Goal: Task Accomplishment & Management: Manage account settings

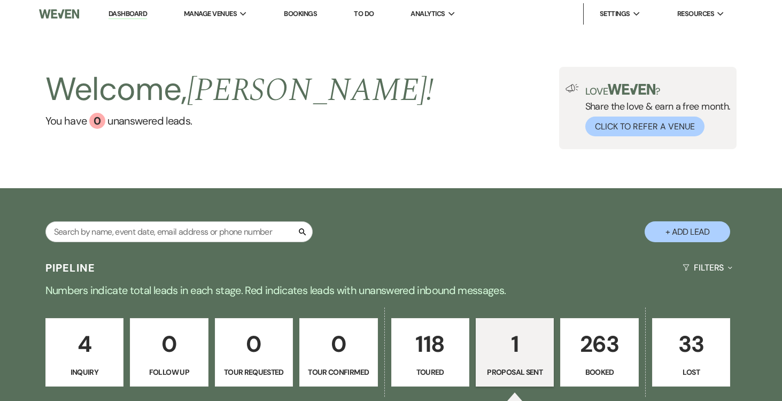
select select "6"
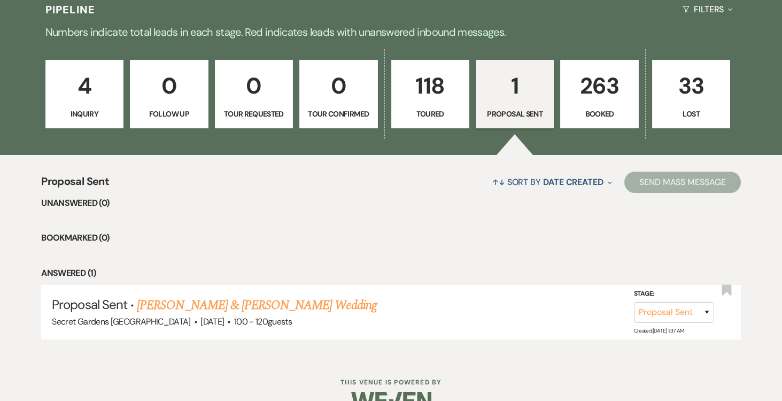
click at [591, 98] on p "263" at bounding box center [599, 86] width 64 height 36
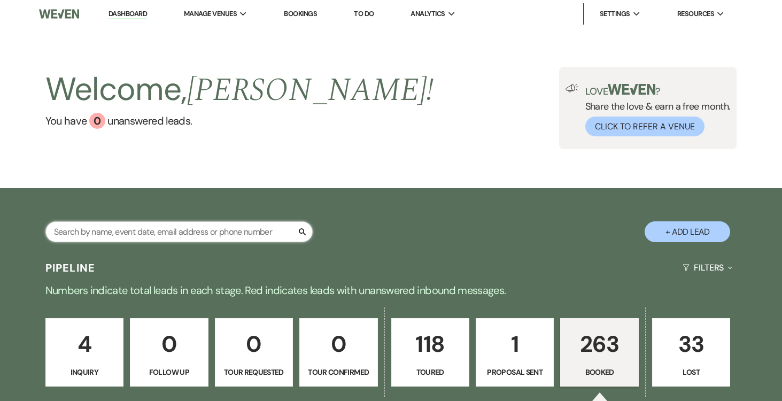
click at [164, 230] on input "text" at bounding box center [178, 231] width 267 height 21
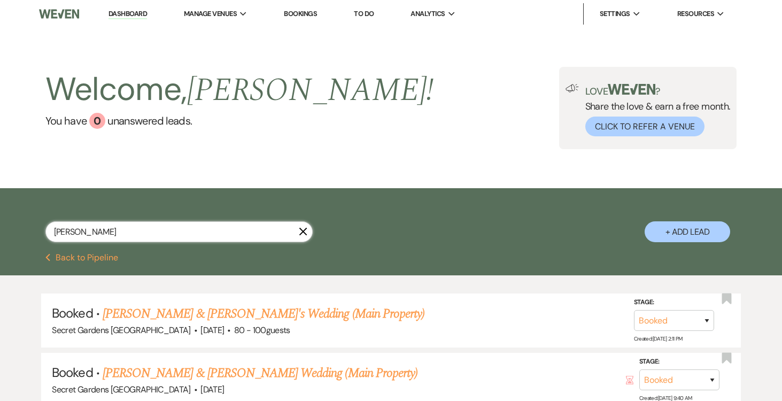
type input "[PERSON_NAME]"
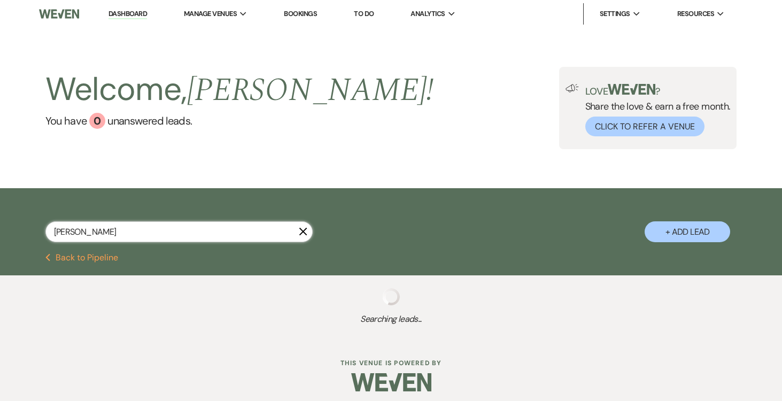
select select "5"
select select "8"
select select "7"
select select "5"
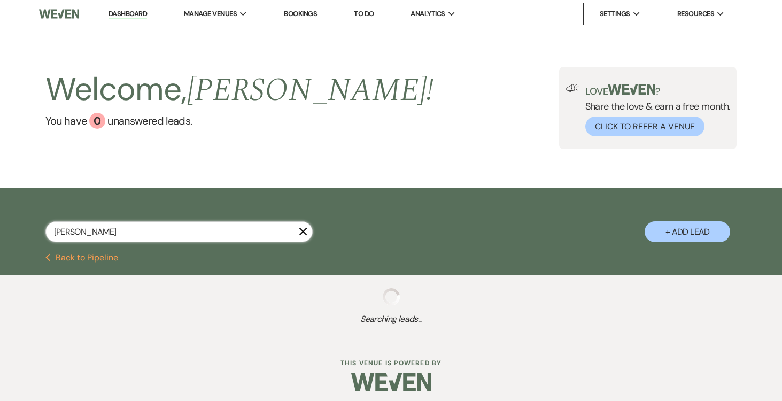
select select "5"
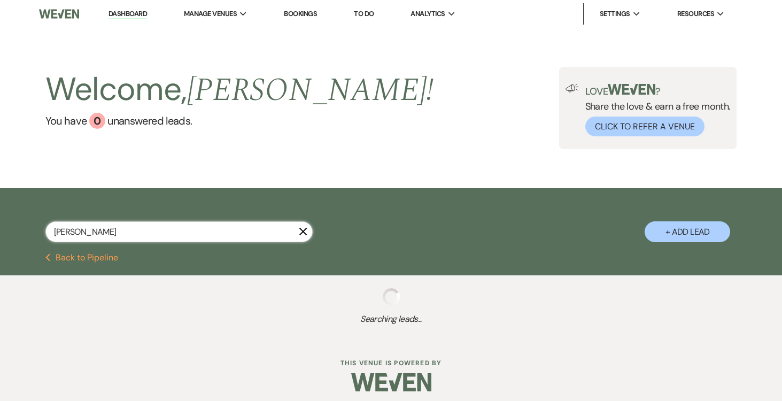
select select "5"
select select "8"
select select "1"
select select "5"
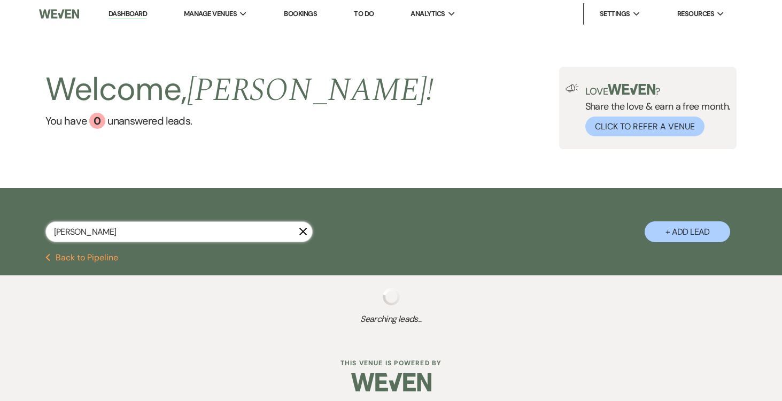
select select "5"
select select "8"
select select "11"
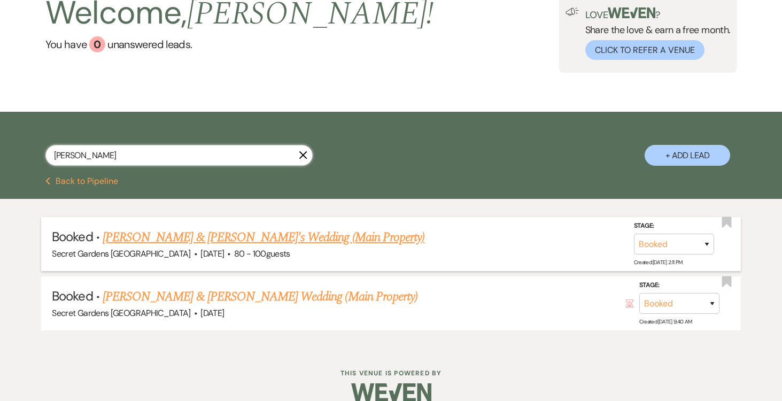
scroll to position [92, 0]
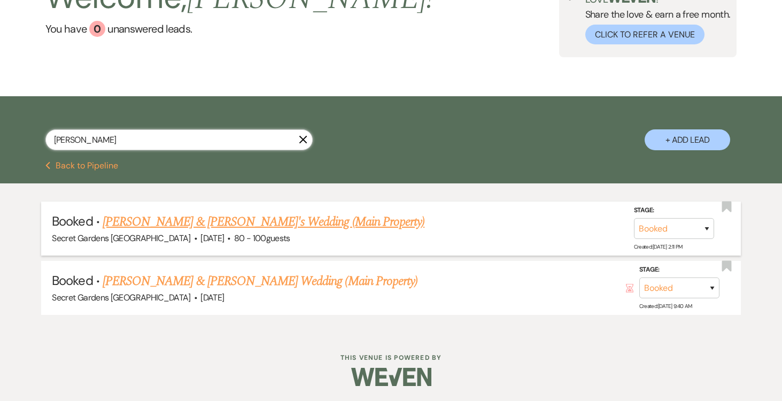
type input "[PERSON_NAME]"
click at [263, 220] on link "[PERSON_NAME] & [PERSON_NAME]'s Wedding (Main Property)" at bounding box center [264, 221] width 322 height 19
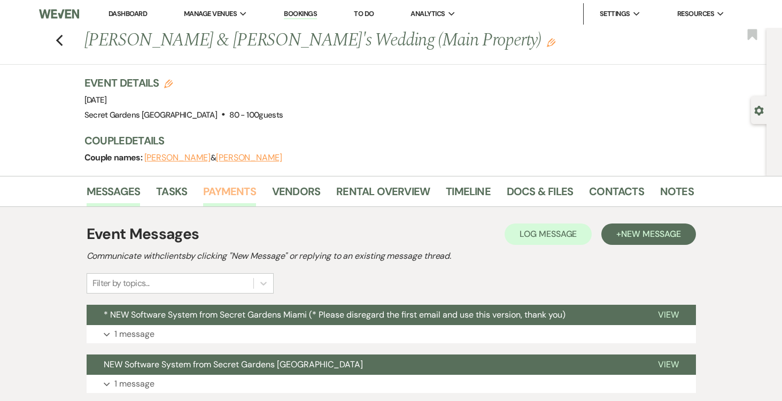
click at [238, 186] on link "Payments" at bounding box center [229, 195] width 53 height 24
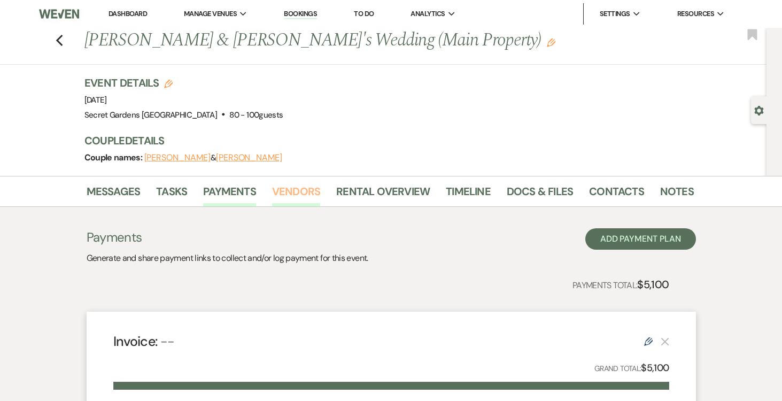
click at [292, 187] on link "Vendors" at bounding box center [296, 195] width 48 height 24
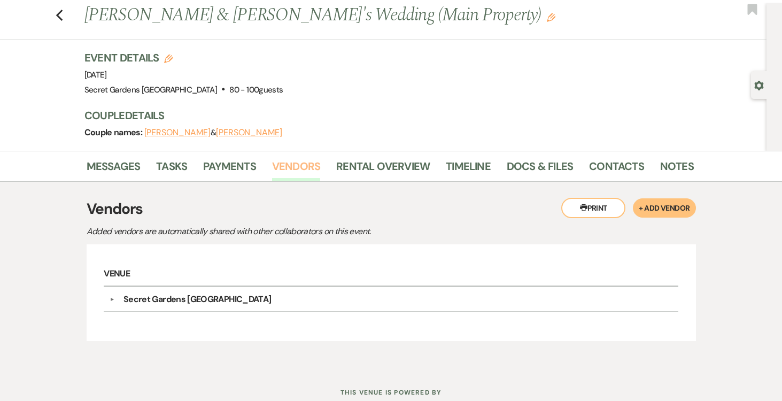
scroll to position [60, 0]
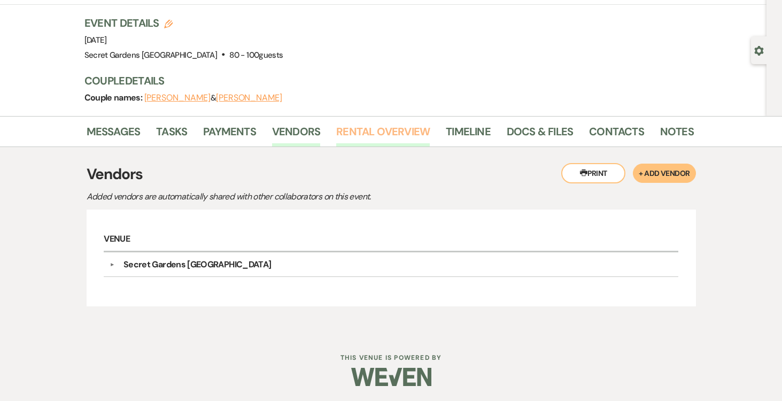
click at [403, 129] on link "Rental Overview" at bounding box center [383, 135] width 94 height 24
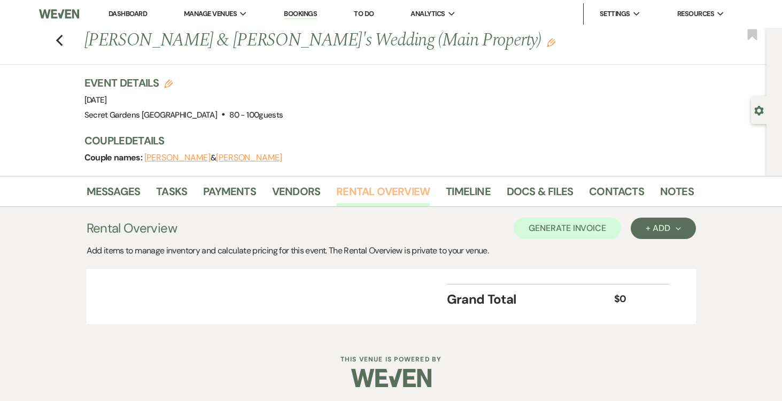
scroll to position [2, 0]
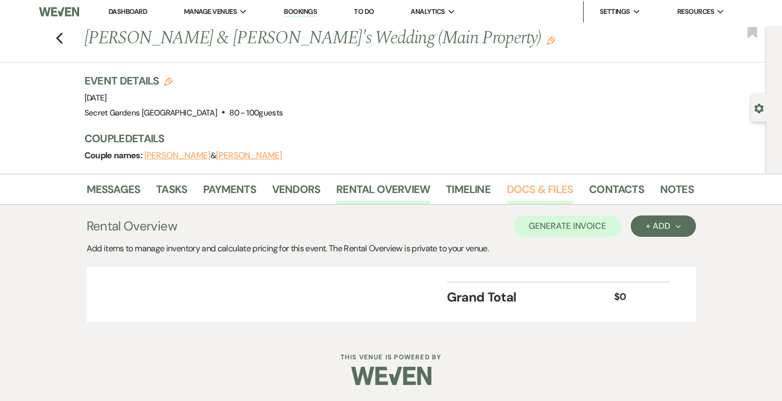
click at [538, 188] on link "Docs & Files" at bounding box center [540, 193] width 66 height 24
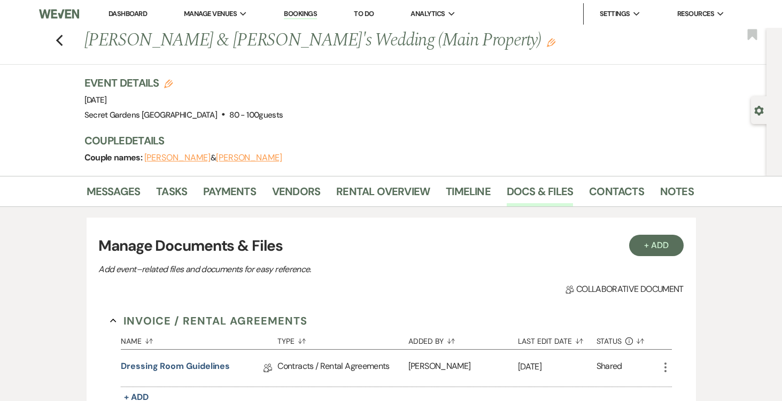
click at [130, 10] on link "Dashboard" at bounding box center [128, 13] width 38 height 9
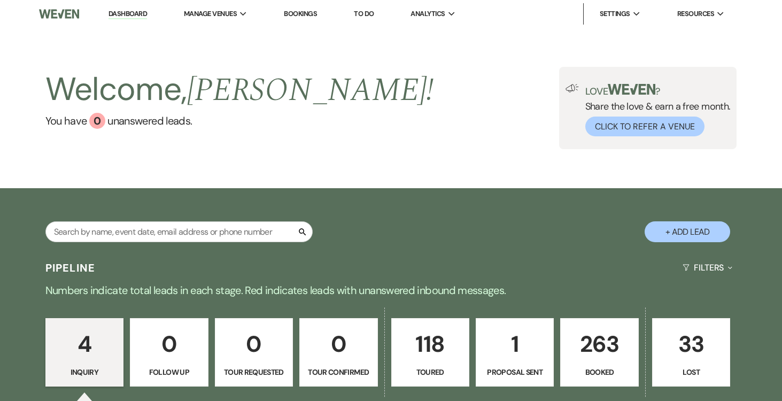
click at [86, 338] on p "4" at bounding box center [84, 344] width 64 height 36
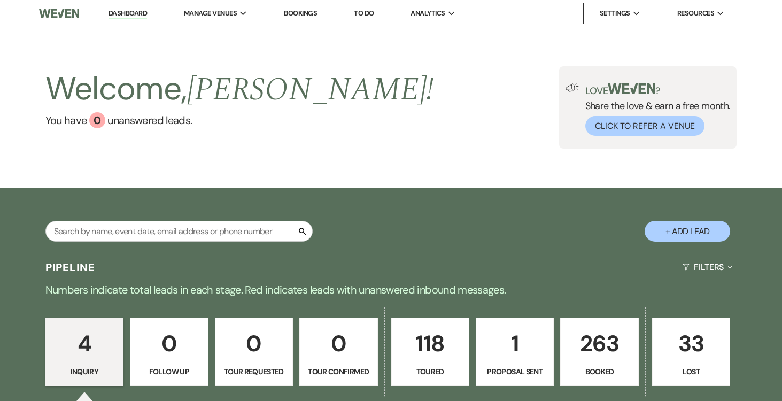
click at [431, 353] on p "118" at bounding box center [430, 344] width 64 height 36
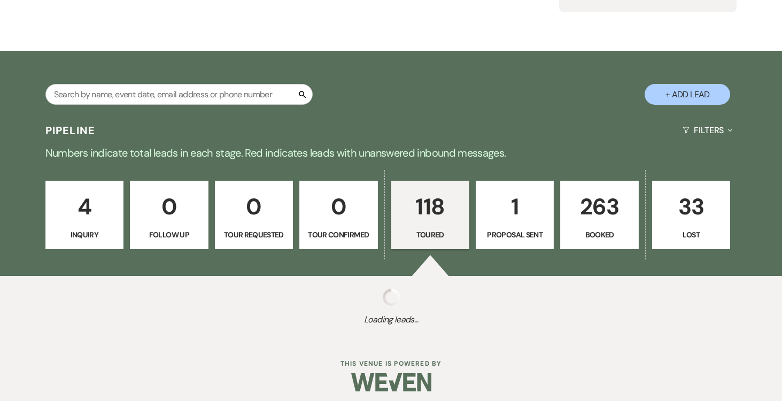
scroll to position [144, 0]
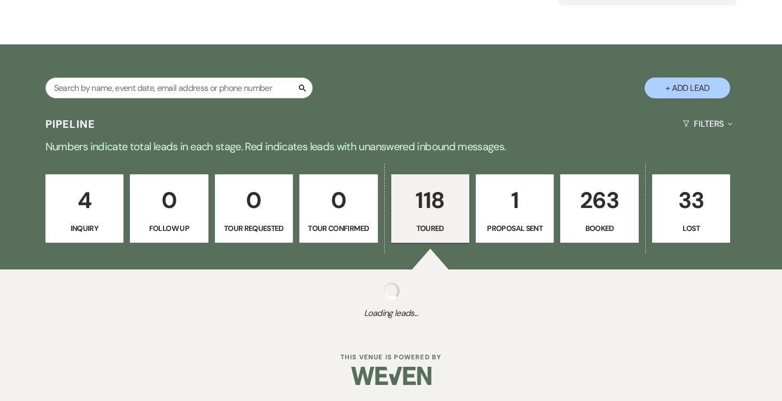
select select "5"
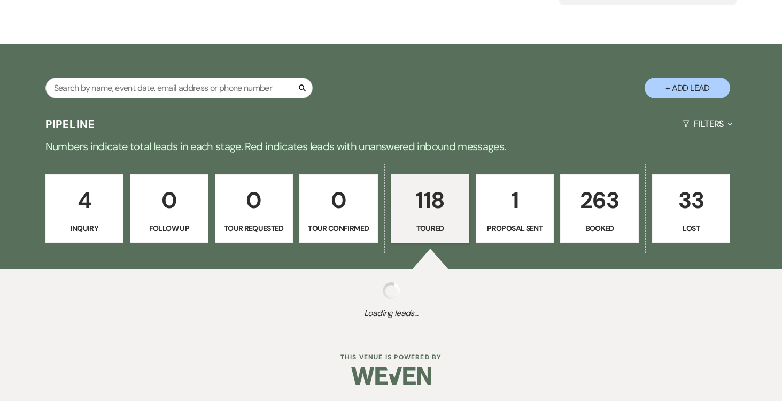
select select "5"
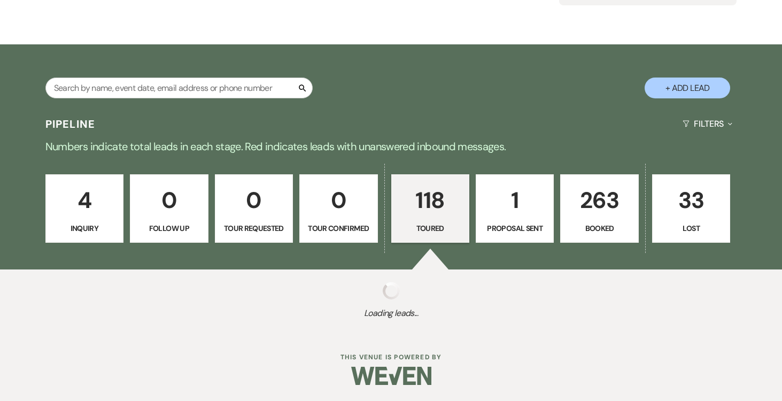
select select "5"
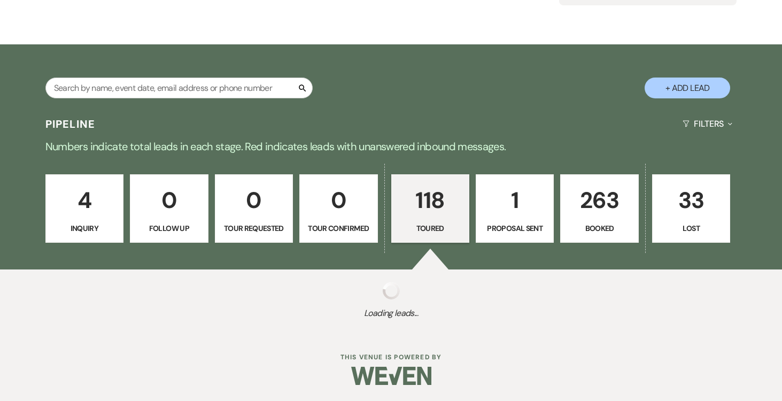
select select "5"
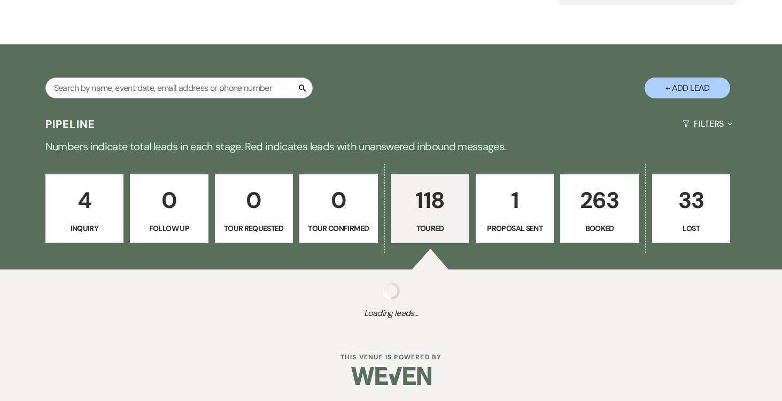
select select "5"
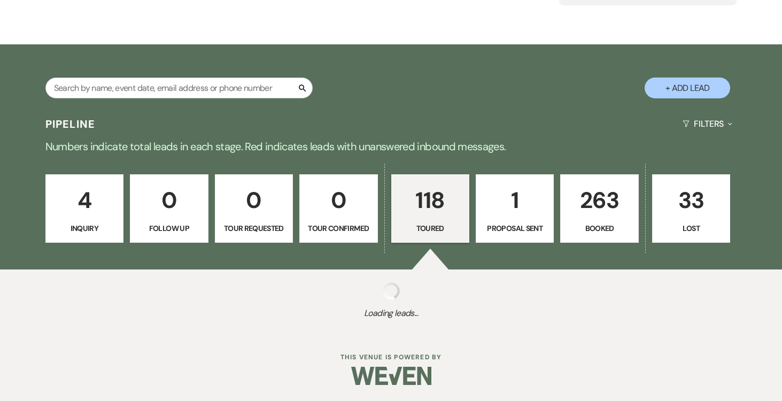
select select "5"
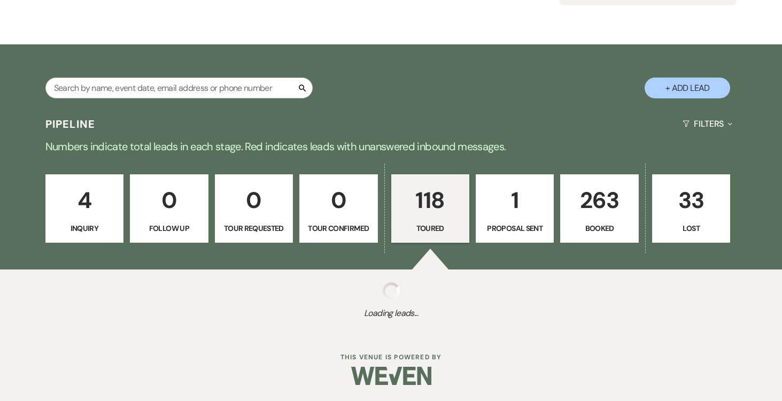
select select "5"
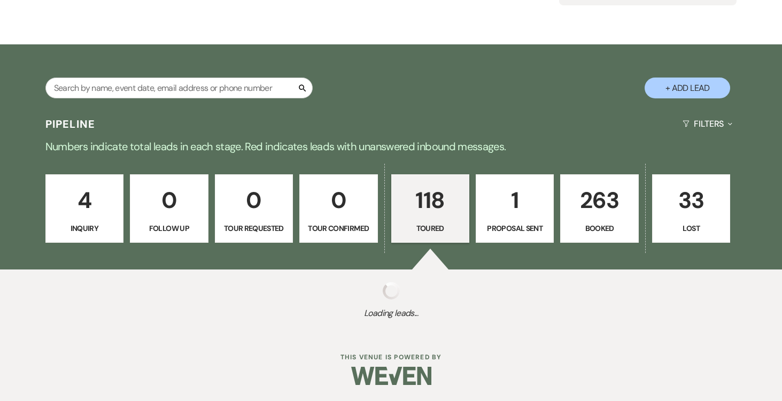
select select "5"
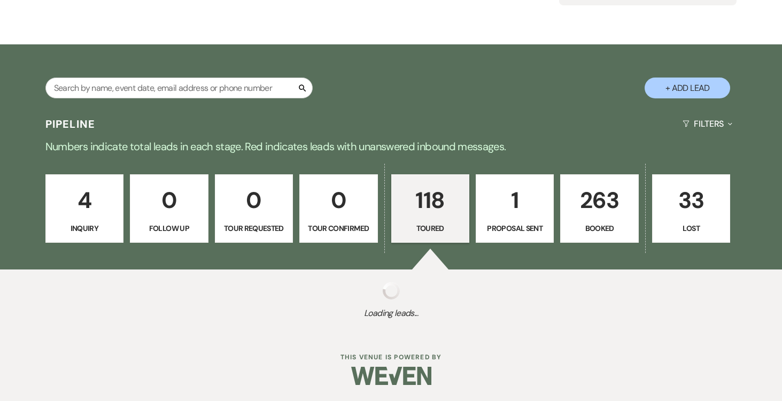
select select "5"
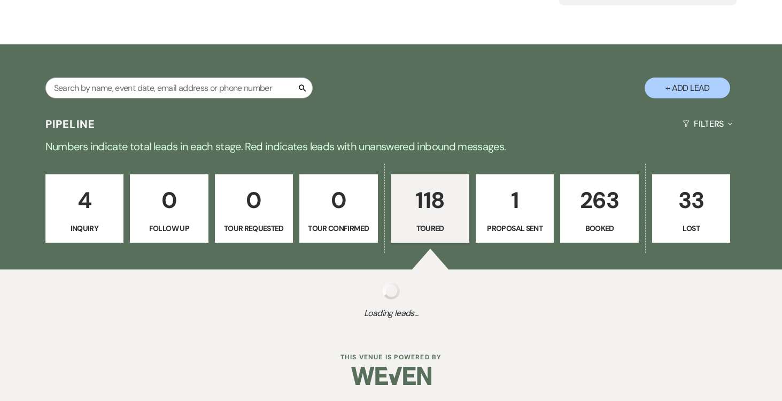
select select "5"
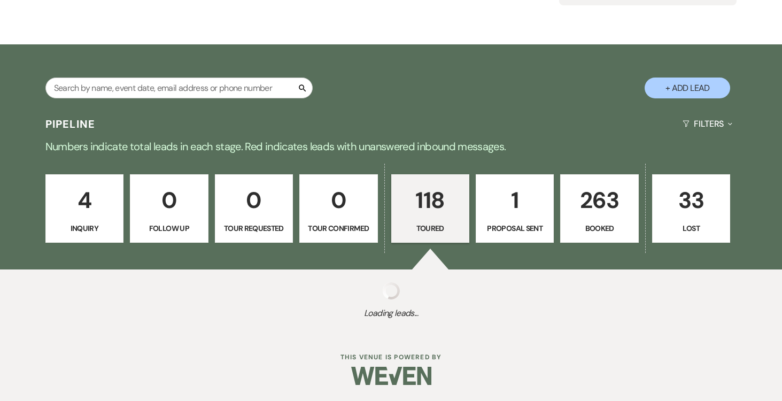
select select "5"
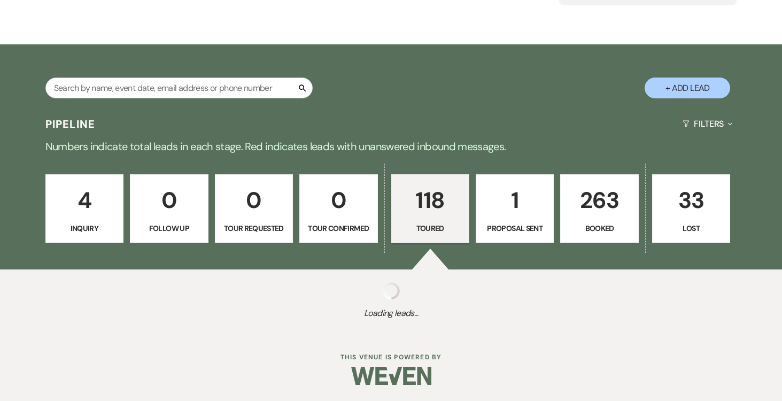
select select "5"
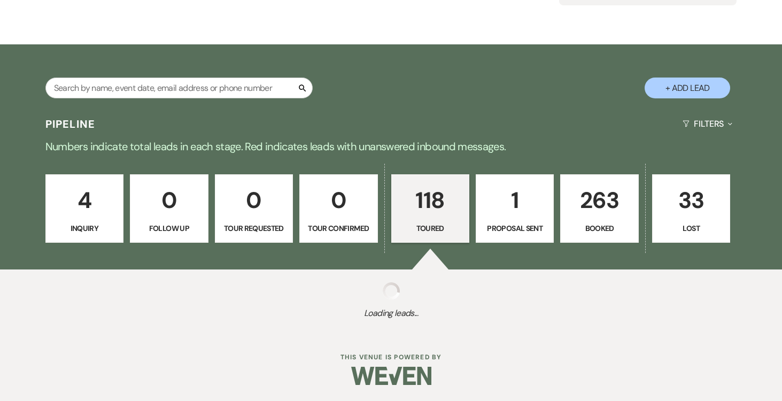
select select "5"
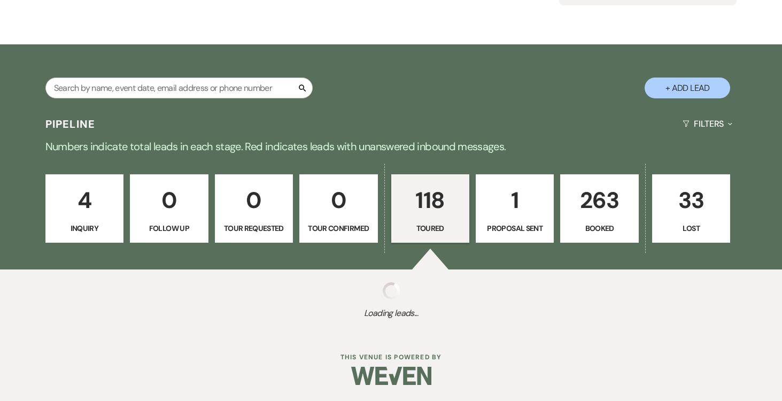
select select "5"
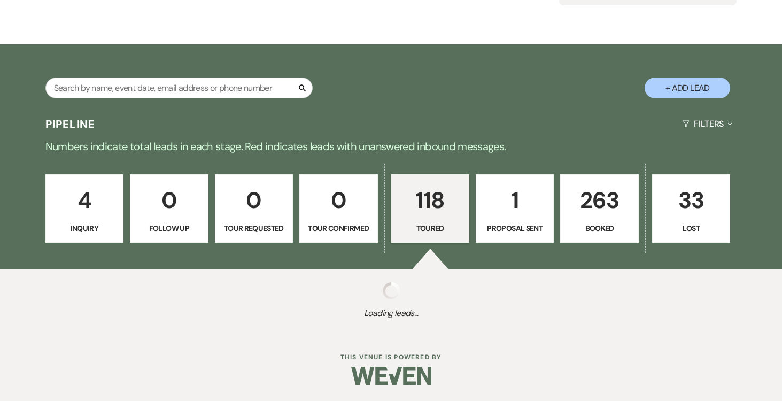
select select "5"
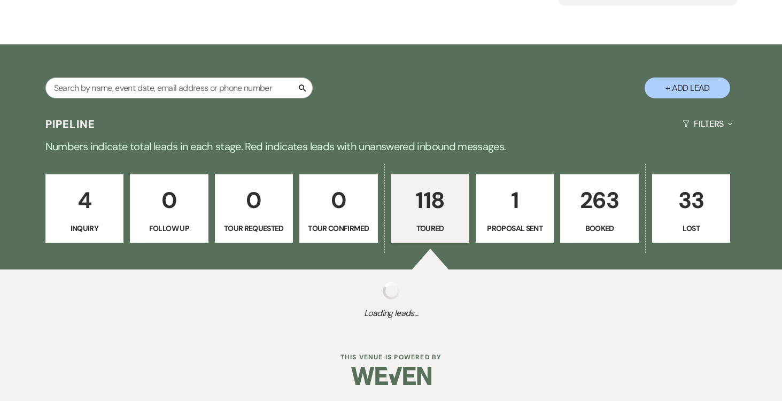
select select "5"
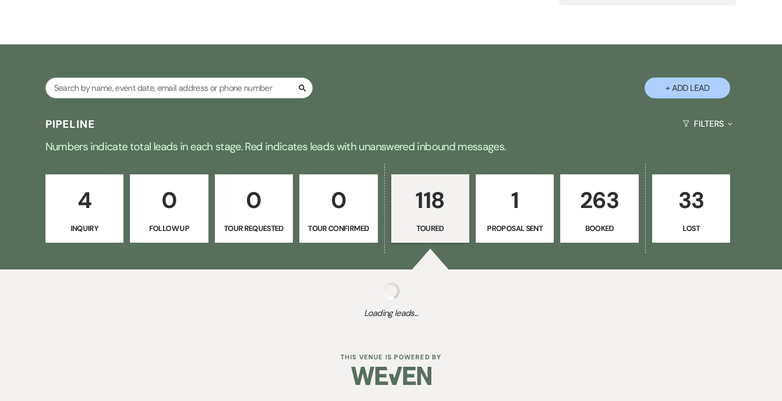
select select "5"
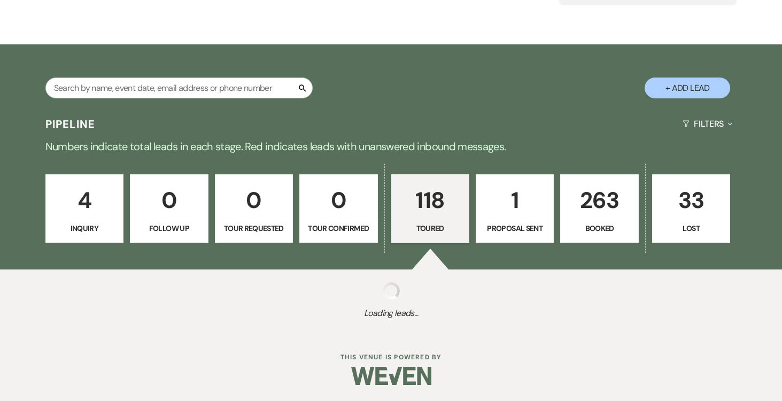
select select "5"
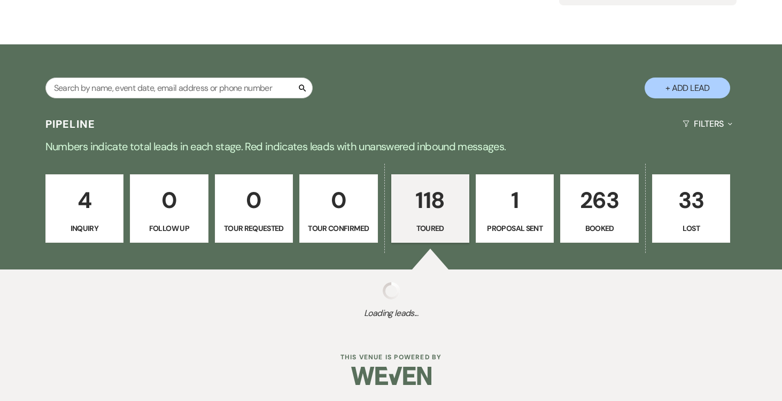
select select "5"
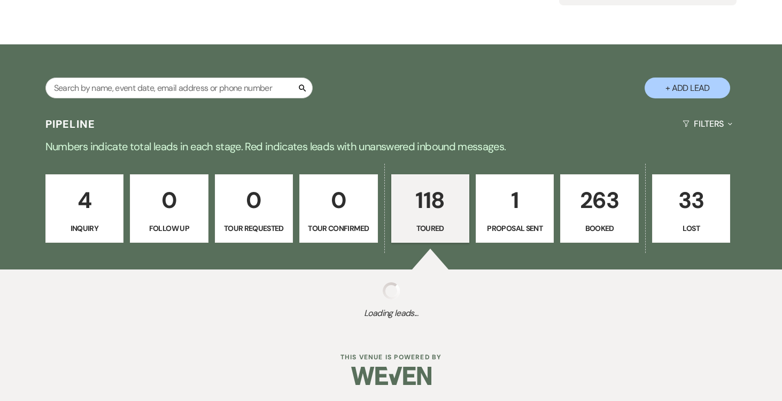
select select "5"
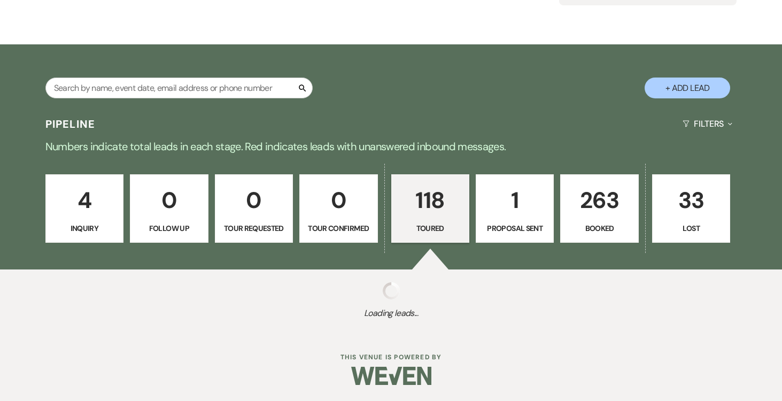
select select "5"
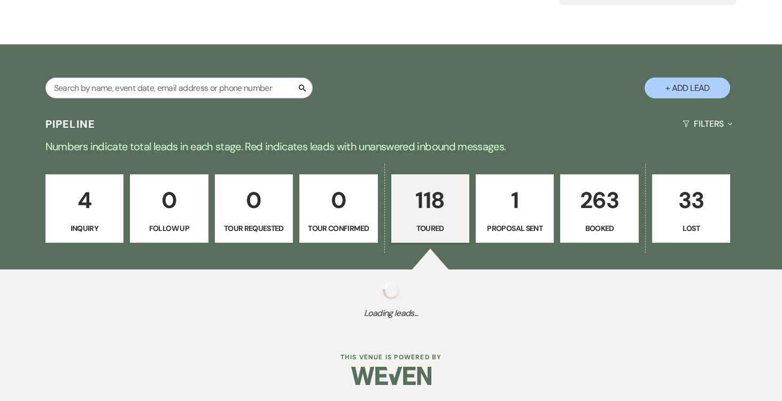
select select "5"
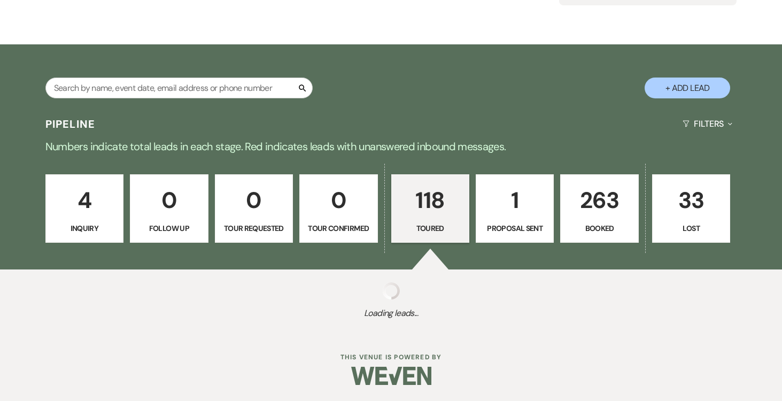
select select "5"
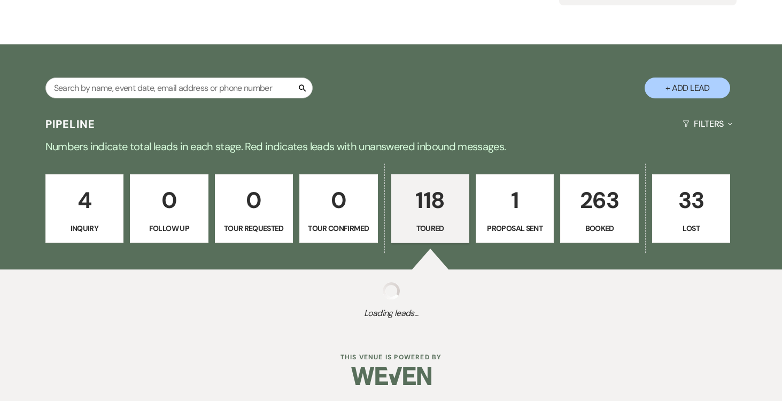
select select "5"
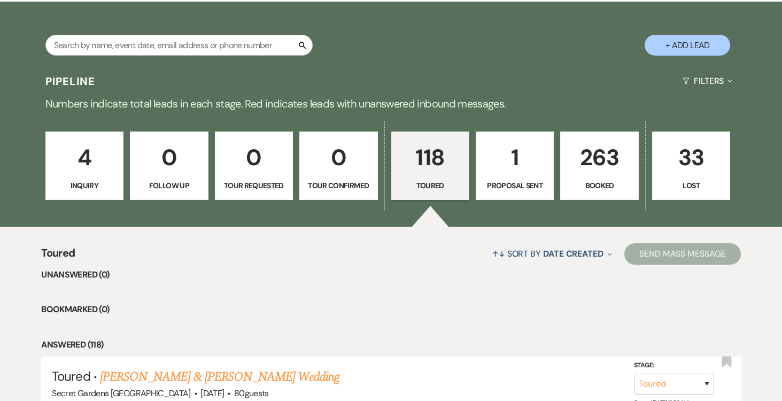
scroll to position [0, 0]
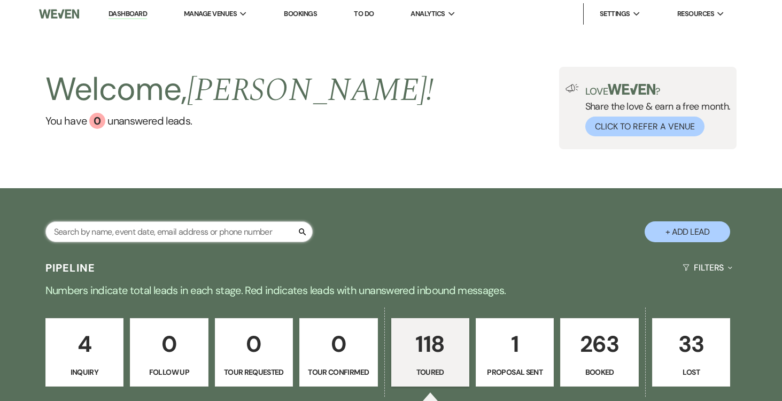
click at [241, 228] on input "text" at bounding box center [178, 231] width 267 height 21
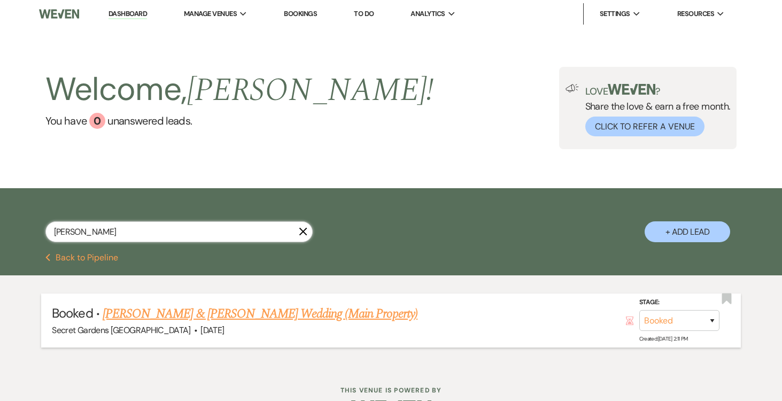
type input "[PERSON_NAME]"
click at [288, 313] on link "[PERSON_NAME] & [PERSON_NAME] Wedding (Main Property)" at bounding box center [260, 313] width 315 height 19
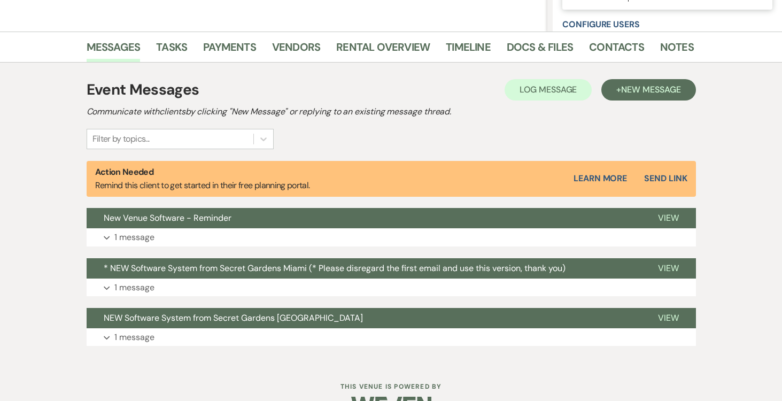
scroll to position [267, 0]
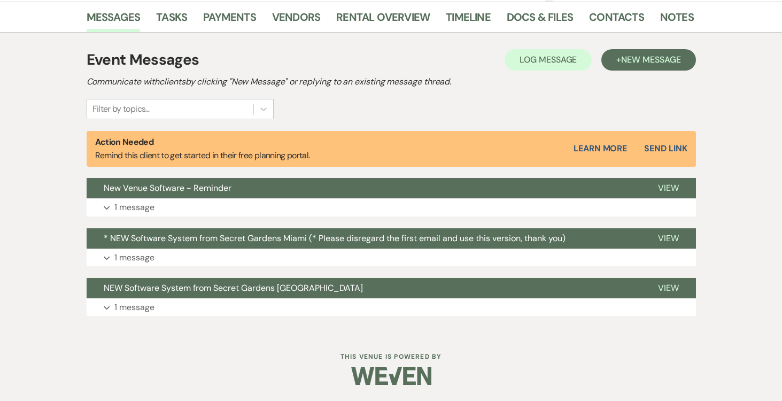
click at [667, 149] on button "Send Link" at bounding box center [665, 148] width 43 height 9
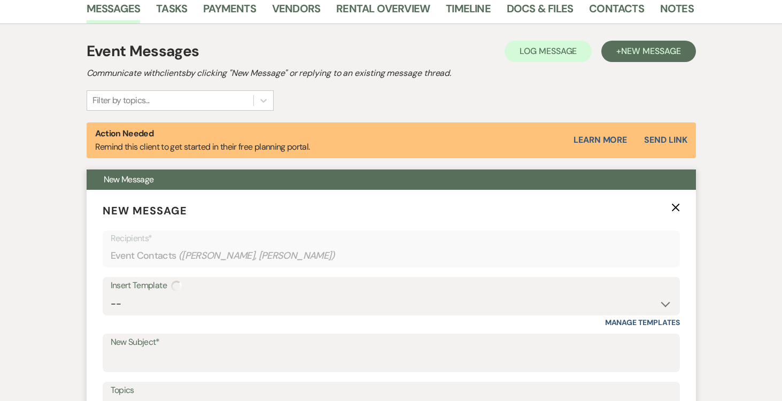
select select "14"
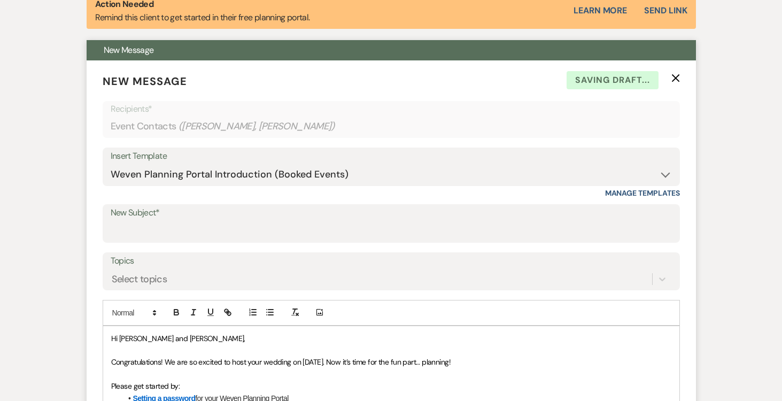
scroll to position [427, 0]
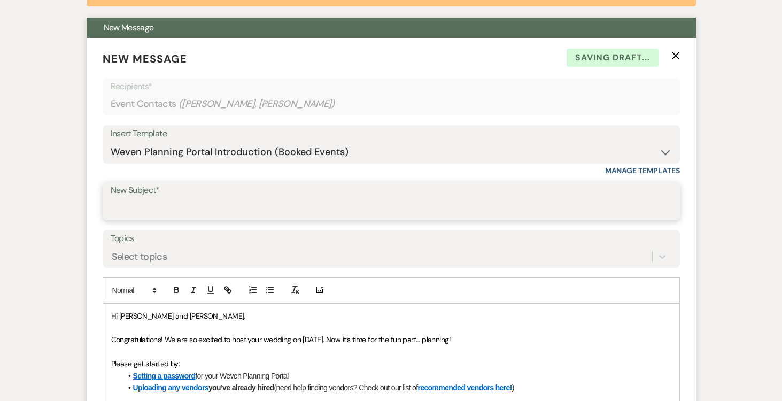
click at [188, 204] on input "New Subject*" at bounding box center [391, 208] width 561 height 21
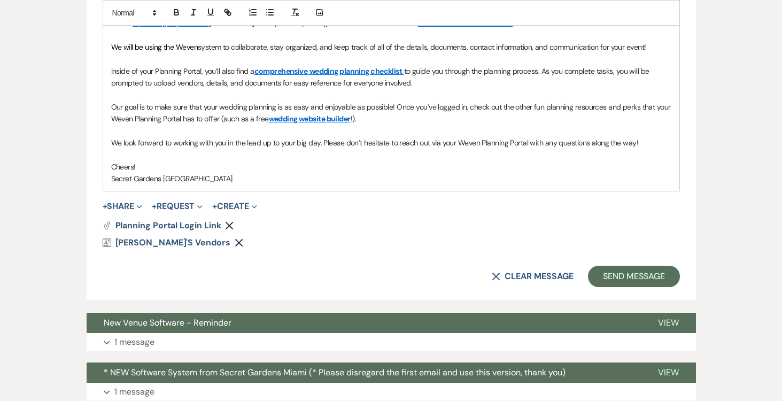
scroll to position [801, 0]
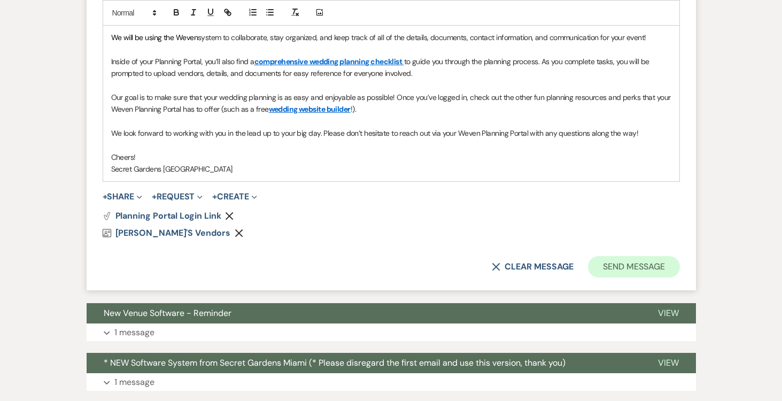
type input "REMINDER"
click at [645, 265] on button "Send Message" at bounding box center [633, 266] width 91 height 21
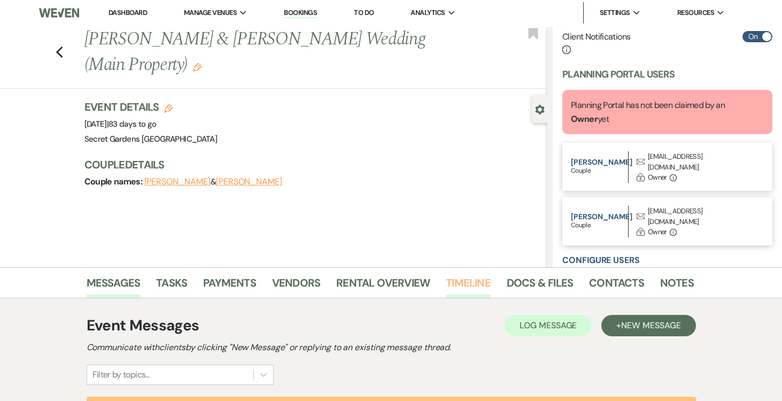
scroll to position [0, 0]
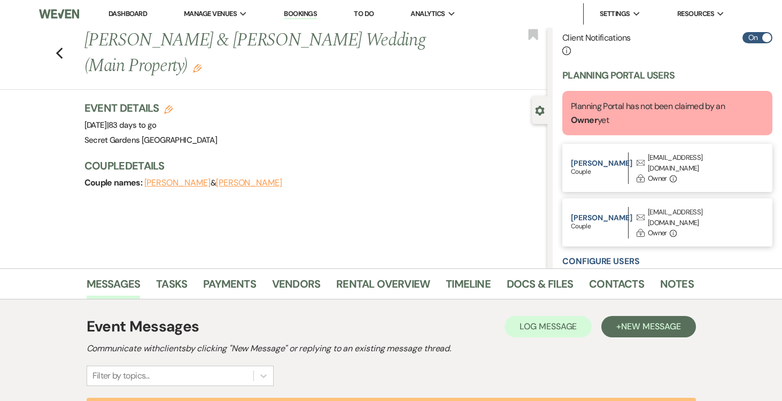
click at [135, 13] on link "Dashboard" at bounding box center [128, 13] width 38 height 9
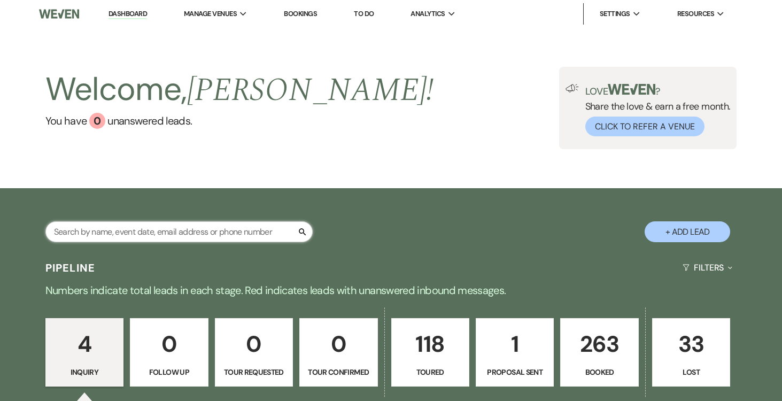
click at [194, 231] on input "text" at bounding box center [178, 231] width 267 height 21
type input "zac"
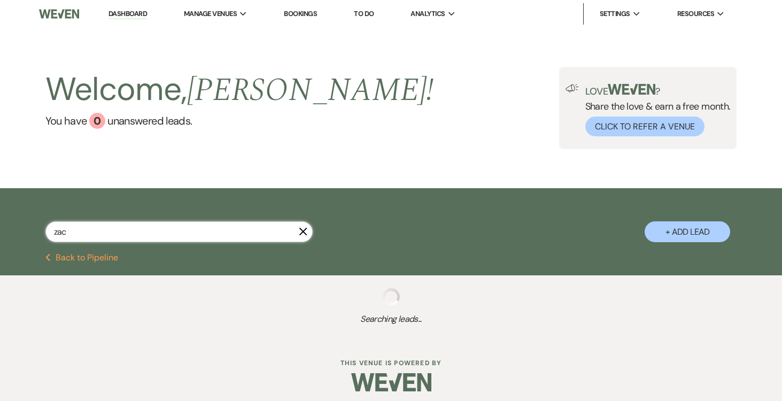
select select "5"
select select "8"
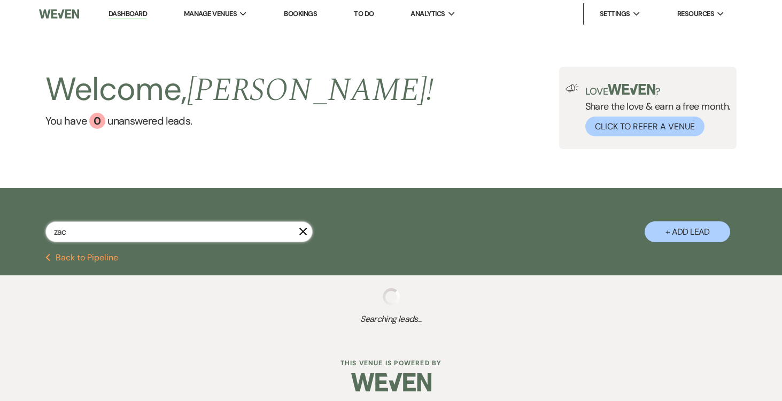
select select "11"
select select "5"
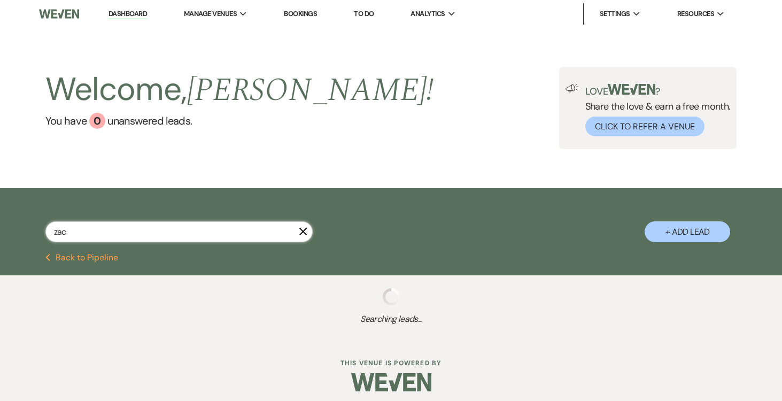
select select "5"
select select "8"
select select "1"
select select "5"
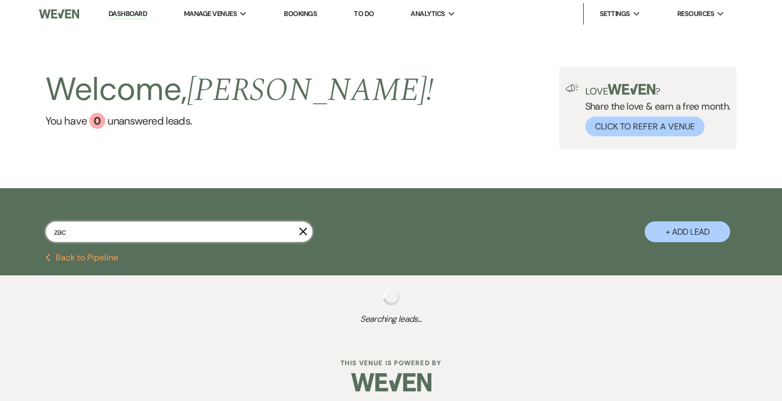
select select "8"
select select "1"
select select "8"
select select "11"
select select "8"
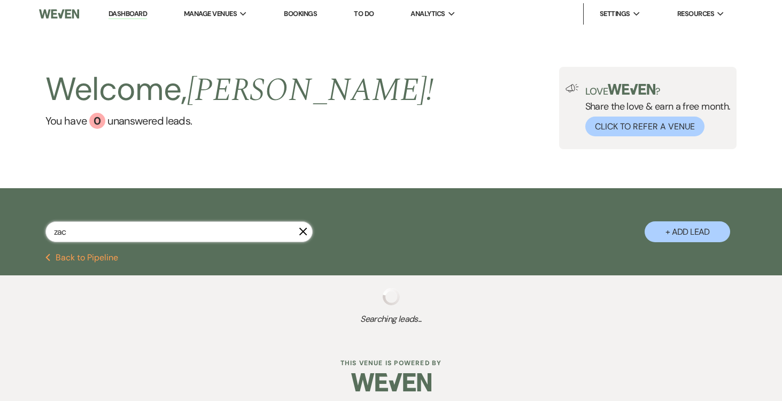
select select "11"
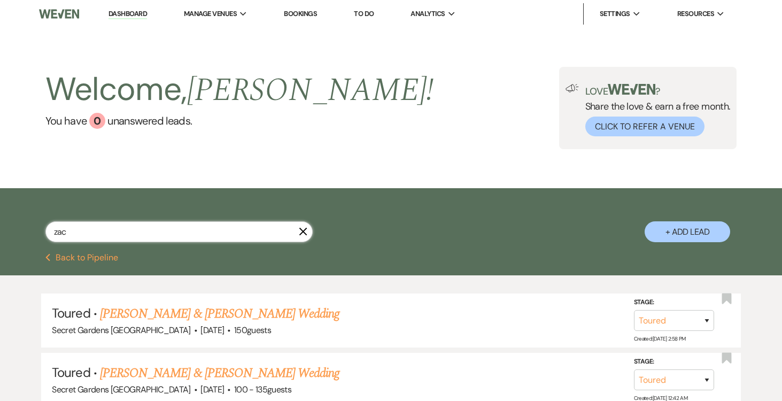
type input "[PERSON_NAME]"
select select "5"
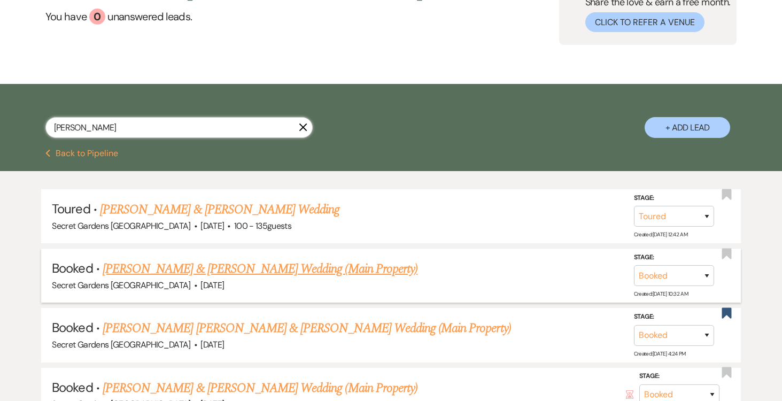
scroll to position [106, 0]
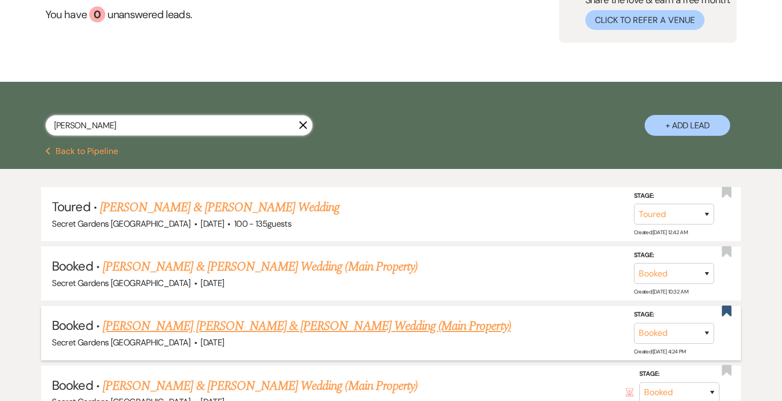
type input "[PERSON_NAME]"
click at [320, 323] on link "[PERSON_NAME] [PERSON_NAME] & [PERSON_NAME] Wedding (Main Property)" at bounding box center [307, 325] width 408 height 19
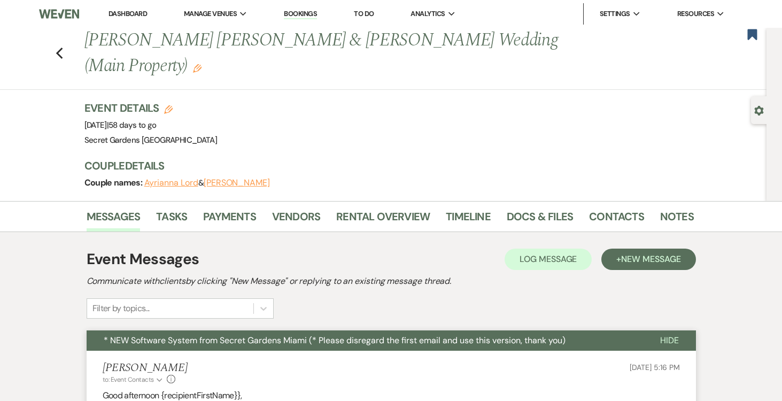
click at [753, 110] on div "Gear Settings" at bounding box center [761, 110] width 20 height 28
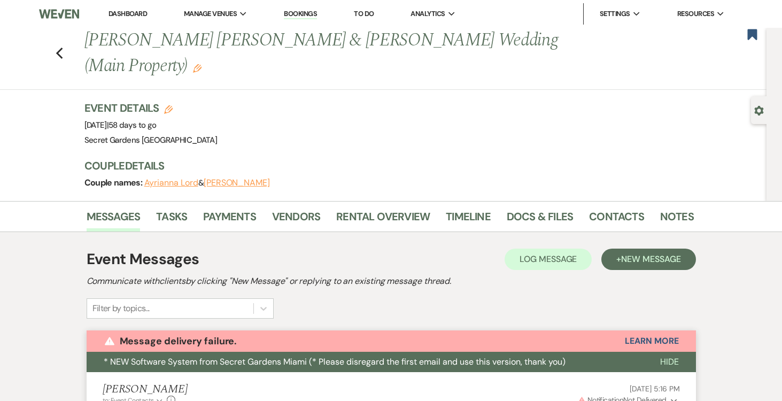
click at [756, 109] on use "button" at bounding box center [758, 111] width 9 height 10
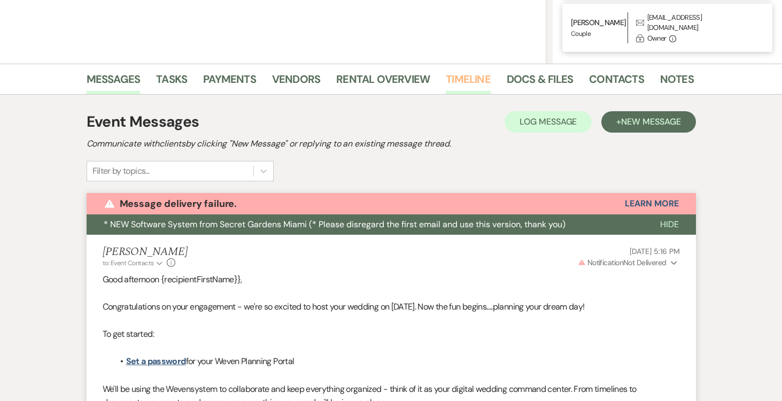
scroll to position [240, 0]
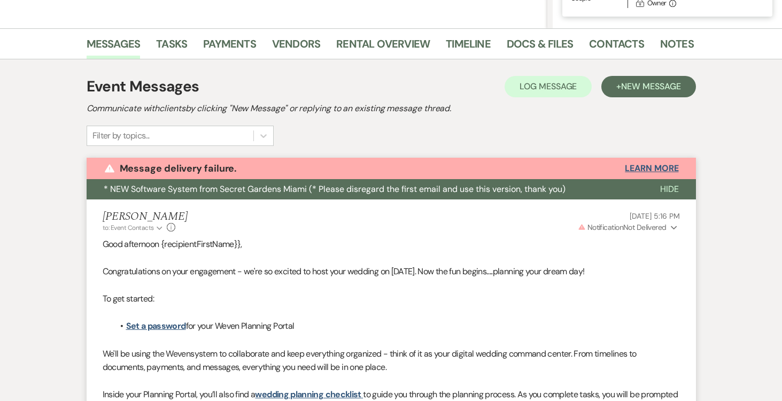
click at [636, 166] on button "Learn More" at bounding box center [651, 168] width 53 height 9
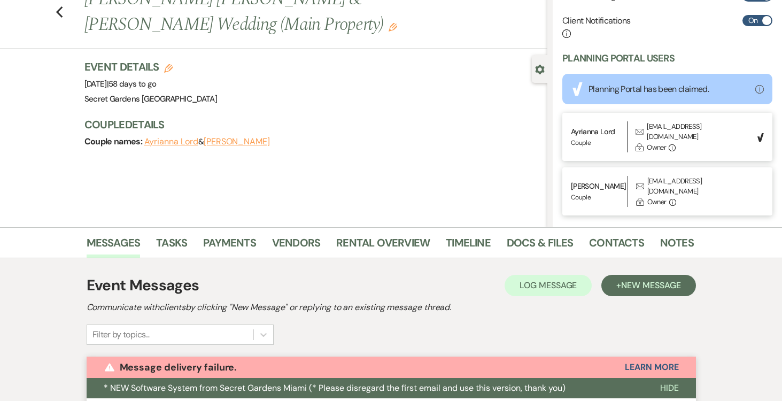
scroll to position [24, 0]
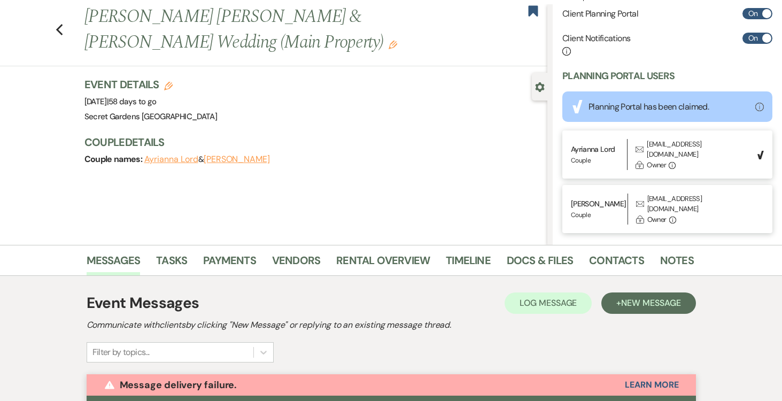
click at [233, 160] on button "[PERSON_NAME]" at bounding box center [237, 159] width 66 height 9
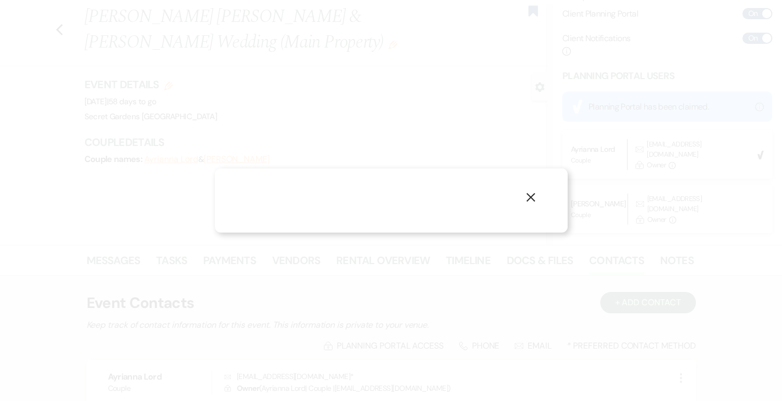
select select "1"
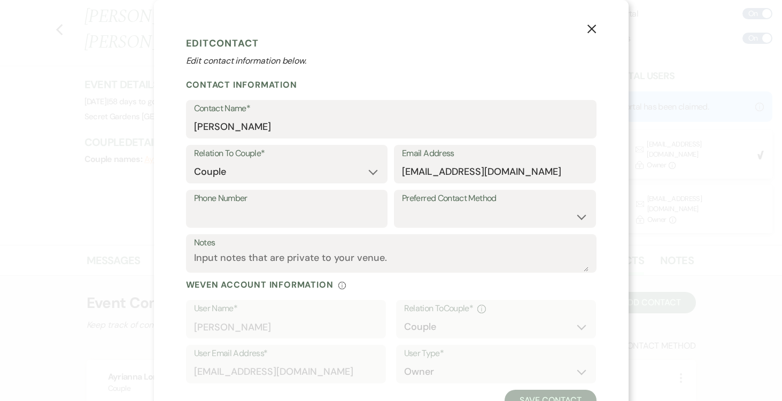
click at [591, 27] on icon "X" at bounding box center [592, 29] width 10 height 10
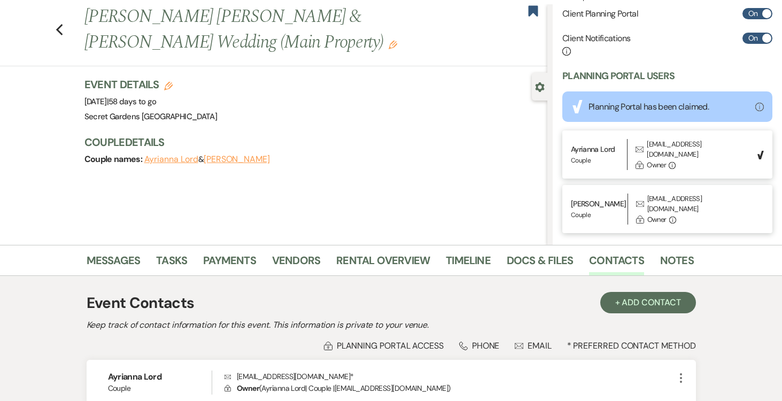
click at [181, 162] on button "Ayrianna Lord" at bounding box center [171, 159] width 54 height 9
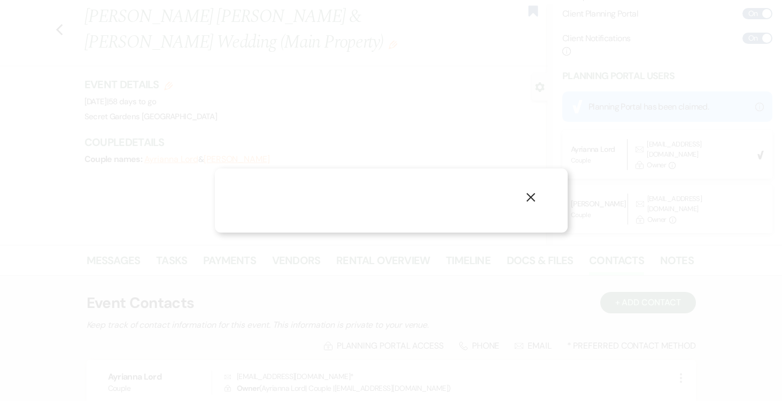
select select "1"
select select "email"
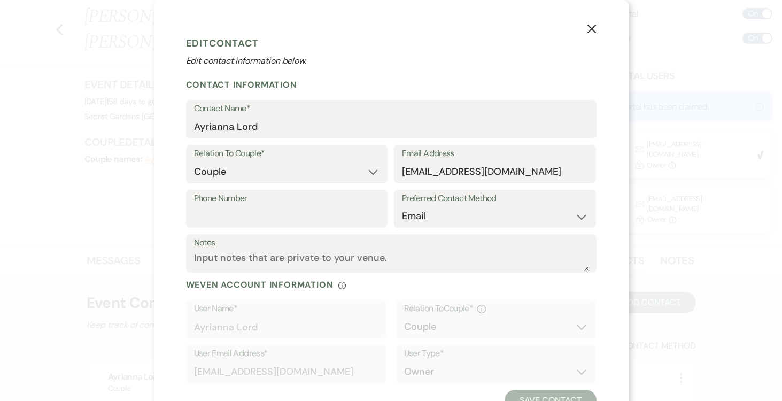
click at [589, 30] on icon "X" at bounding box center [592, 29] width 10 height 10
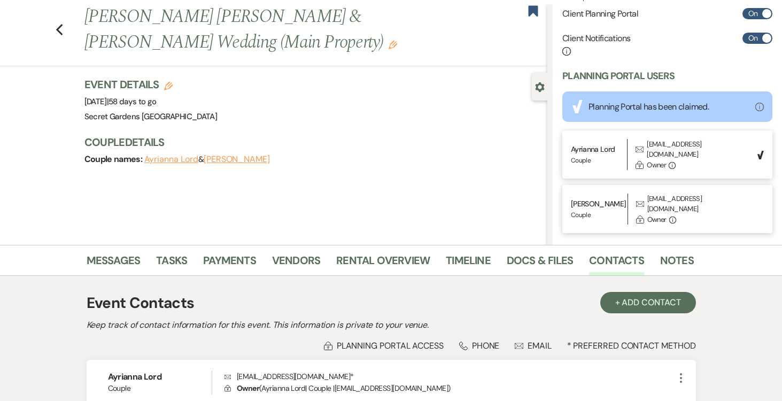
click at [233, 157] on button "[PERSON_NAME]" at bounding box center [237, 159] width 66 height 9
select select "1"
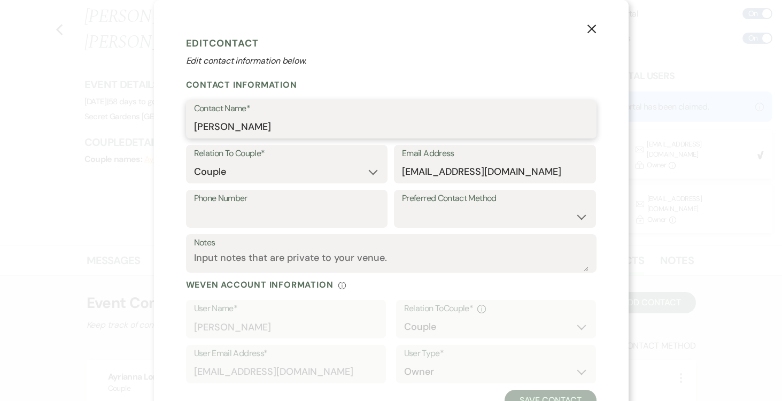
drag, startPoint x: 194, startPoint y: 125, endPoint x: 259, endPoint y: 134, distance: 65.9
click at [260, 134] on input "[PERSON_NAME]" at bounding box center [391, 127] width 395 height 21
click at [588, 27] on icon "X" at bounding box center [592, 29] width 10 height 10
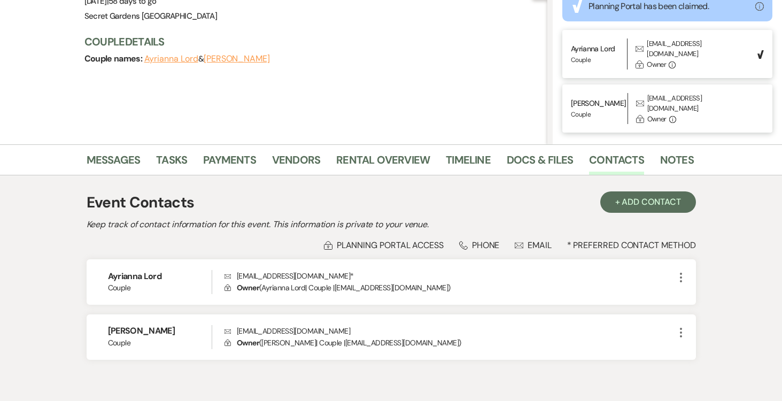
scroll to position [132, 0]
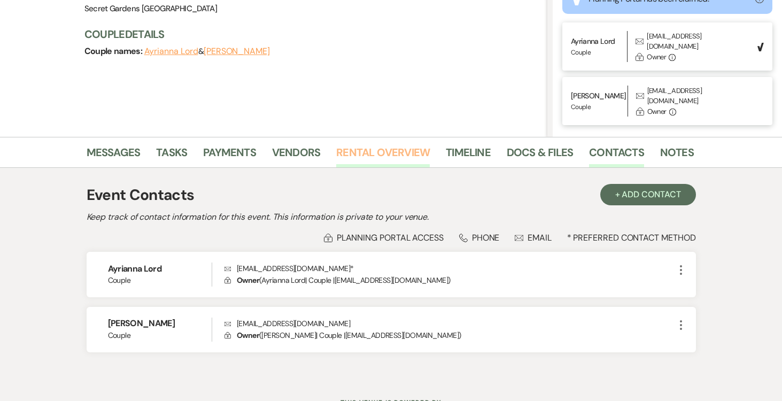
click at [394, 151] on link "Rental Overview" at bounding box center [383, 156] width 94 height 24
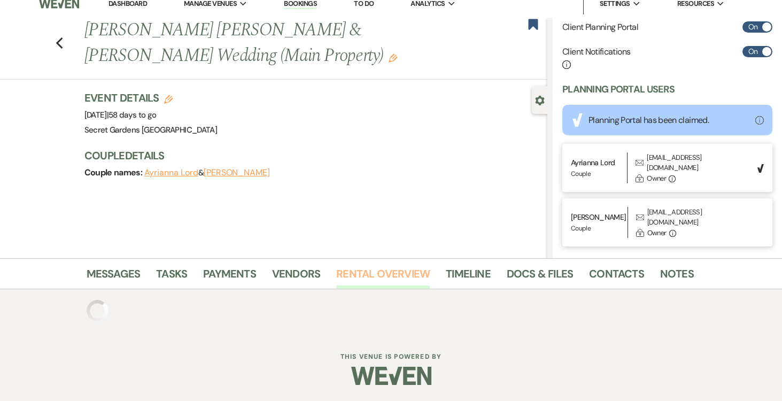
scroll to position [95, 0]
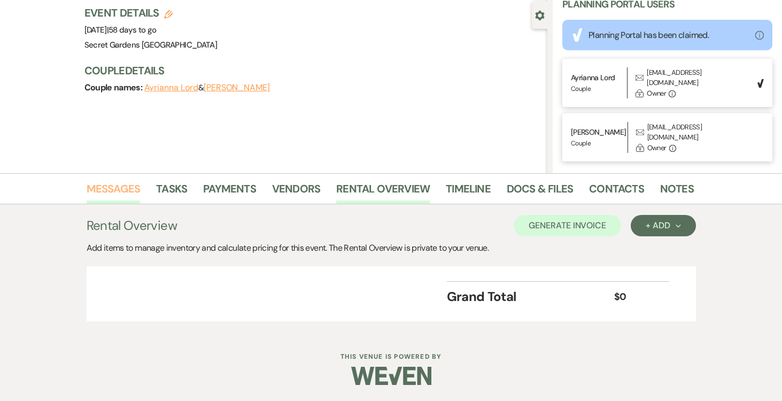
click at [114, 189] on link "Messages" at bounding box center [114, 192] width 54 height 24
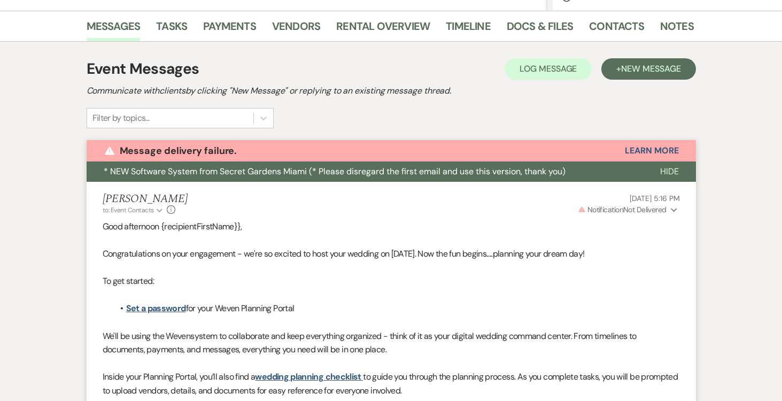
scroll to position [259, 0]
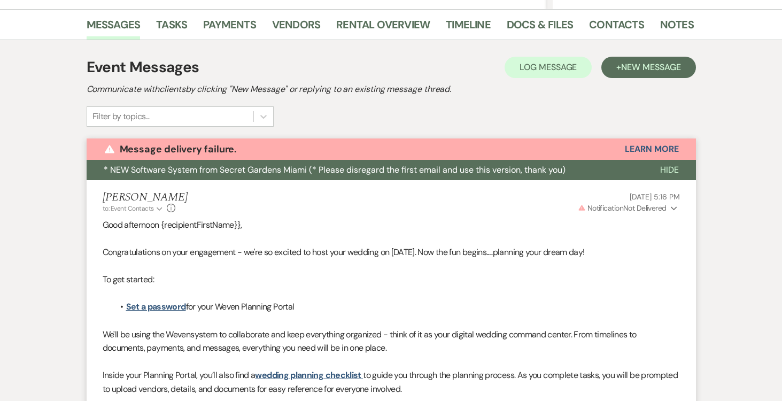
click at [672, 209] on icon "Expand" at bounding box center [674, 208] width 6 height 7
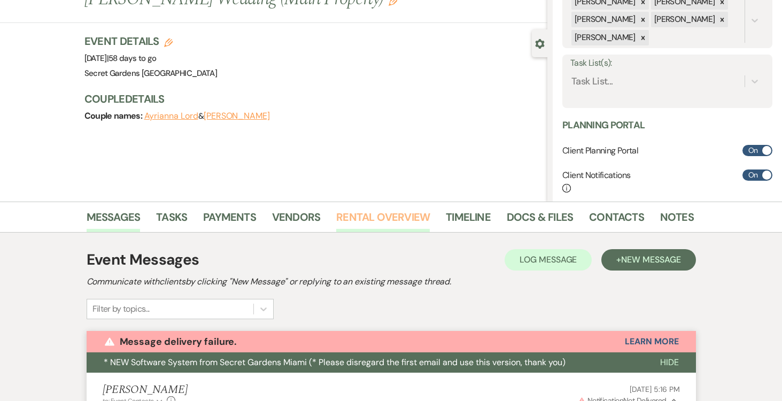
scroll to position [0, 0]
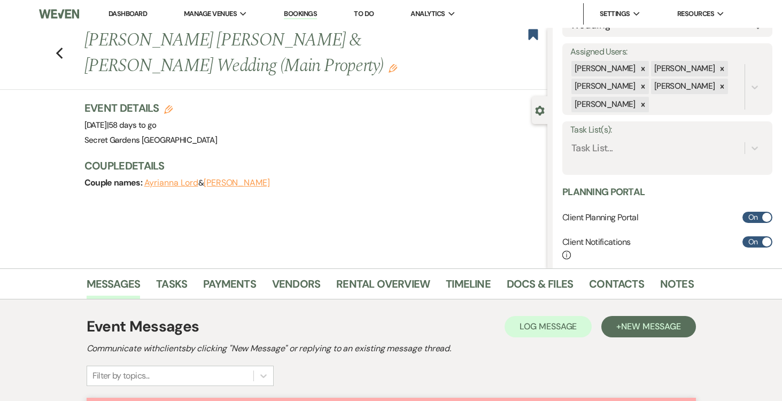
click at [161, 181] on button "Ayrianna Lord" at bounding box center [171, 183] width 54 height 9
select select "1"
select select "email"
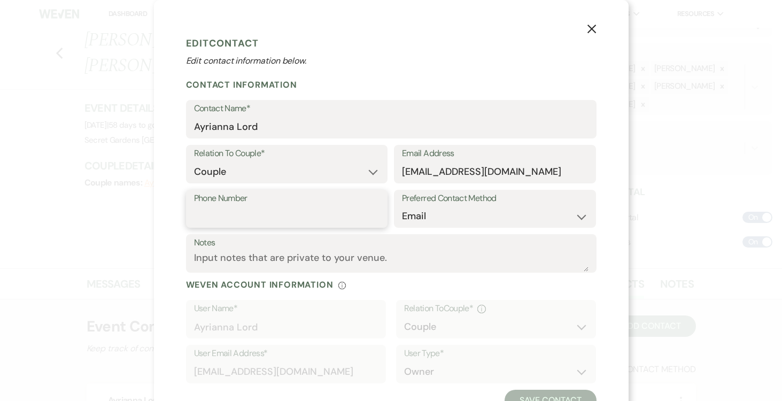
click at [275, 213] on input "Phone Number" at bounding box center [287, 216] width 186 height 21
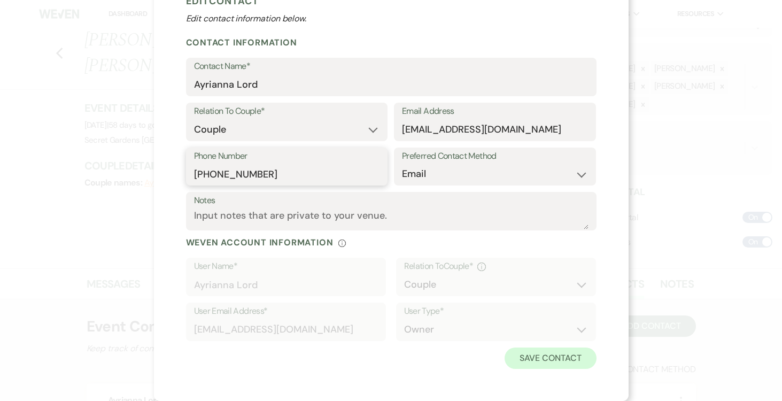
type input "[PHONE_NUMBER]"
click at [570, 362] on button "Save Contact" at bounding box center [550, 358] width 91 height 21
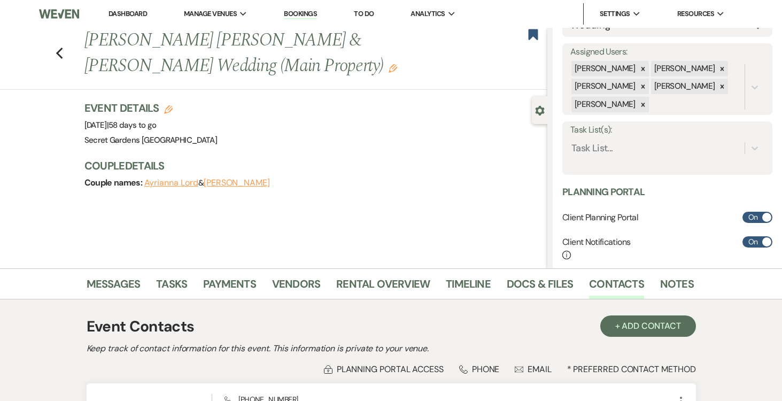
click at [232, 180] on button "[PERSON_NAME]" at bounding box center [237, 183] width 66 height 9
select select "1"
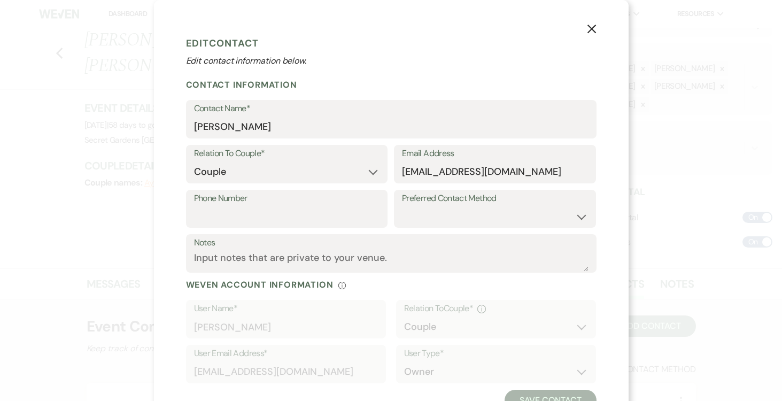
click at [593, 27] on use "button" at bounding box center [591, 29] width 9 height 9
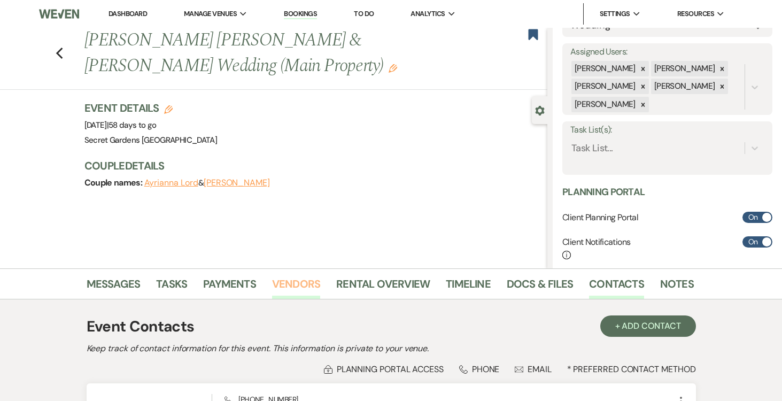
click at [305, 282] on link "Vendors" at bounding box center [296, 287] width 48 height 24
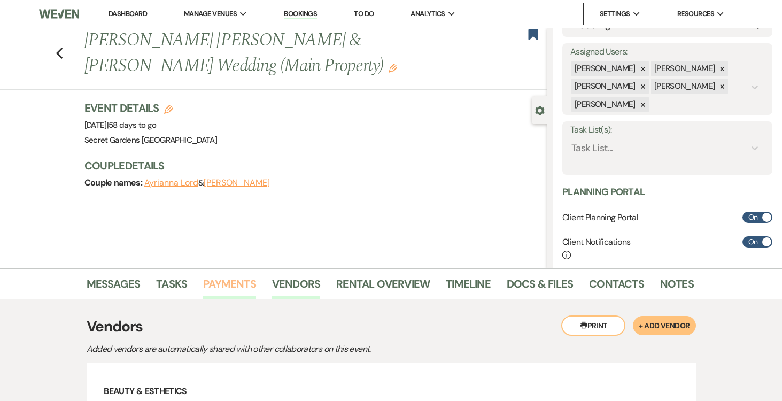
click at [228, 281] on link "Payments" at bounding box center [229, 287] width 53 height 24
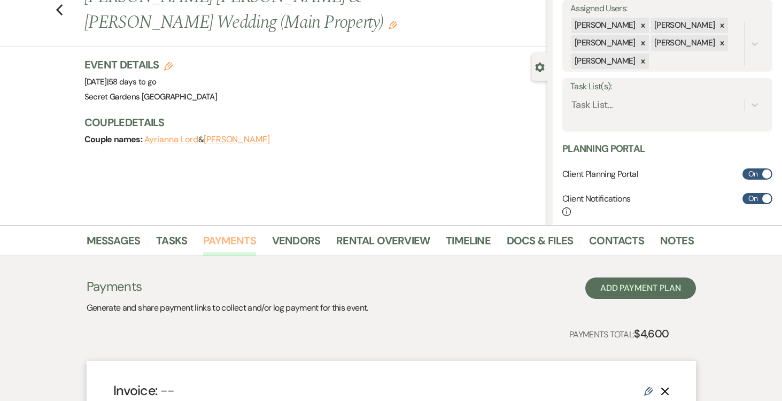
scroll to position [41, 0]
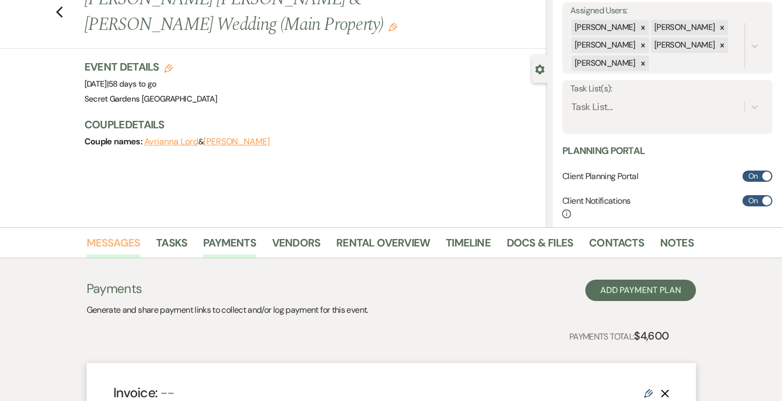
click at [102, 237] on link "Messages" at bounding box center [114, 246] width 54 height 24
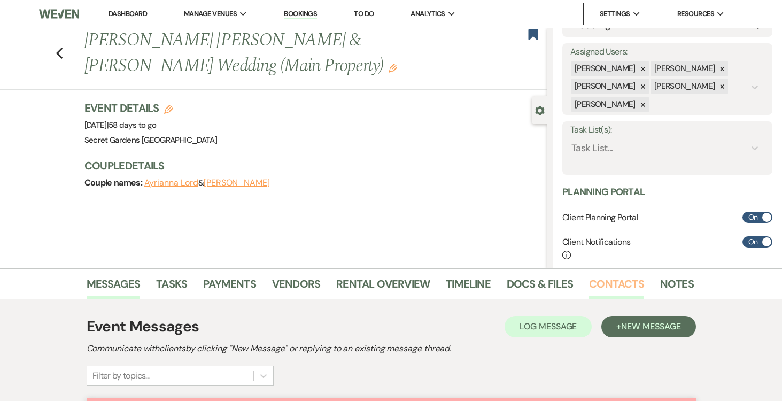
click at [616, 282] on link "Contacts" at bounding box center [616, 287] width 55 height 24
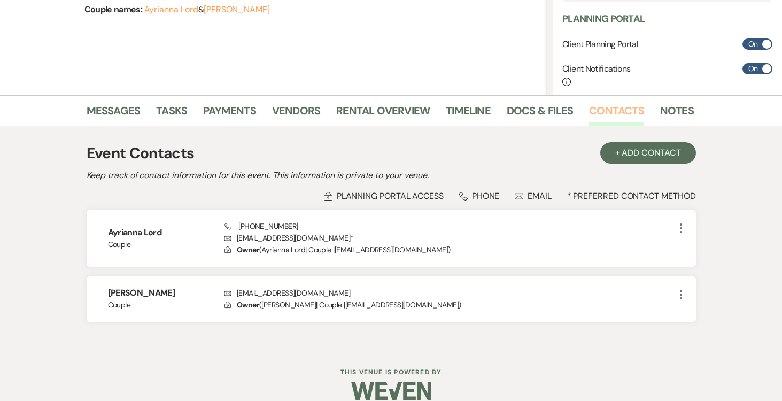
scroll to position [188, 0]
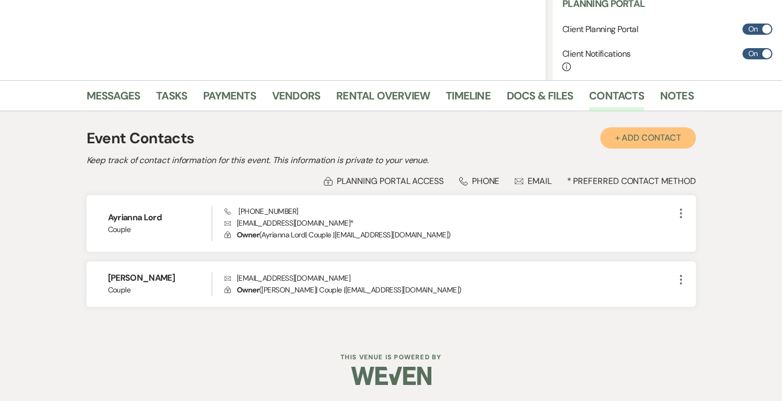
click at [640, 137] on button "+ Add Contact" at bounding box center [648, 137] width 96 height 21
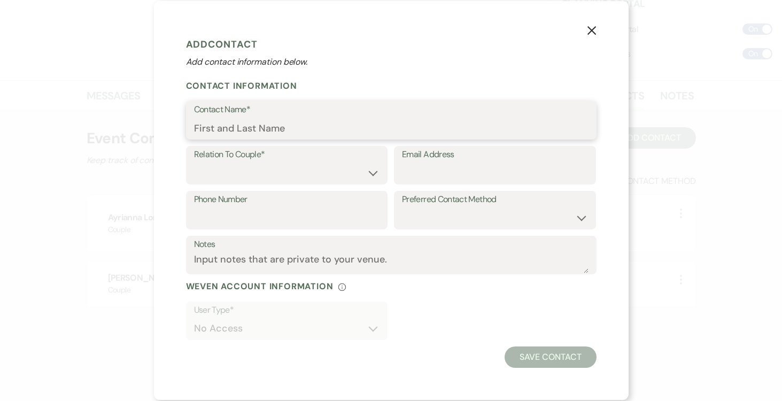
click at [279, 128] on input "Contact Name*" at bounding box center [391, 128] width 395 height 21
type input "D"
type input "b"
type input "[PERSON_NAME]"
click at [373, 173] on select "Couple Planner Parent of Couple Family Member Friend Other" at bounding box center [287, 173] width 186 height 21
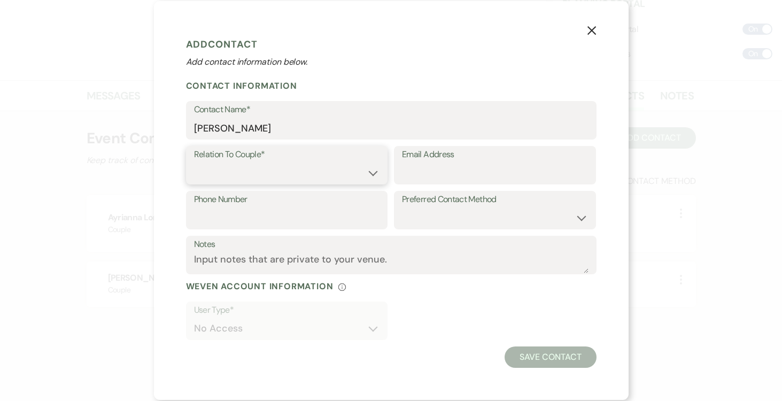
select select "3"
click at [194, 163] on select "Couple Planner Parent of Couple Family Member Friend Other" at bounding box center [287, 173] width 186 height 21
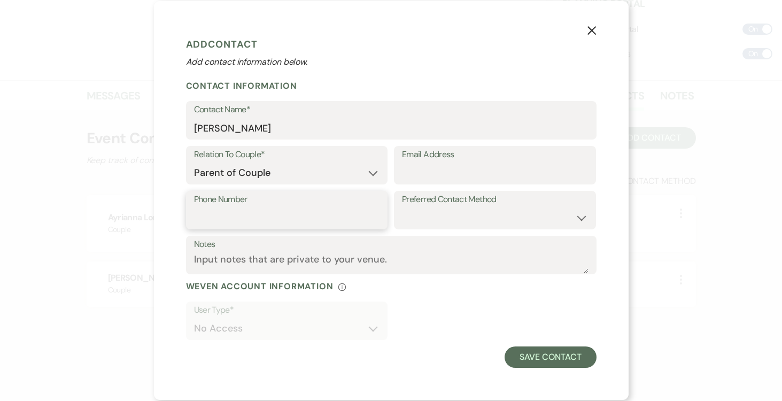
click at [310, 218] on input "Phone Number" at bounding box center [287, 217] width 186 height 21
type input "[PHONE_NUMBER]"
click at [572, 218] on select "Email Phone Text" at bounding box center [495, 217] width 186 height 21
select select "text"
click at [402, 207] on select "Email Phone Text" at bounding box center [495, 217] width 186 height 21
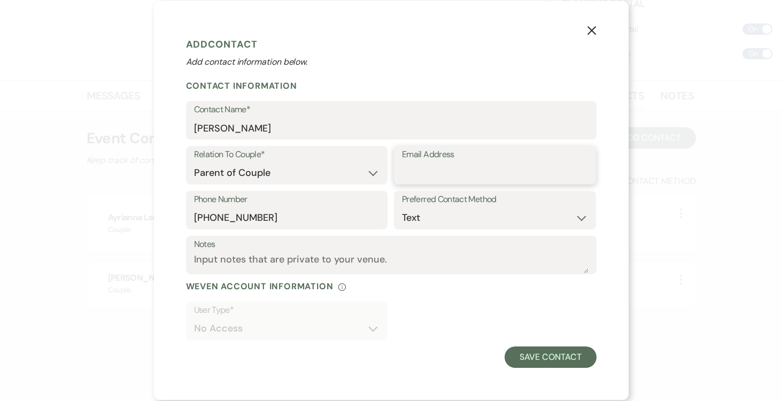
click at [490, 171] on input "Email Address" at bounding box center [495, 173] width 186 height 21
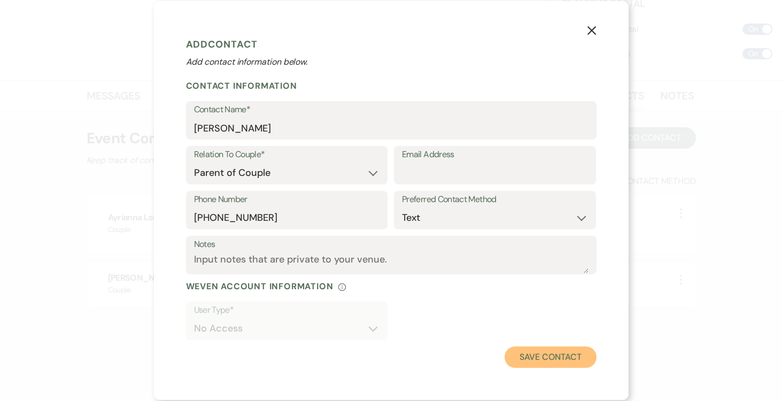
click at [551, 357] on button "Save Contact" at bounding box center [550, 356] width 91 height 21
